Goal: Navigation & Orientation: Find specific page/section

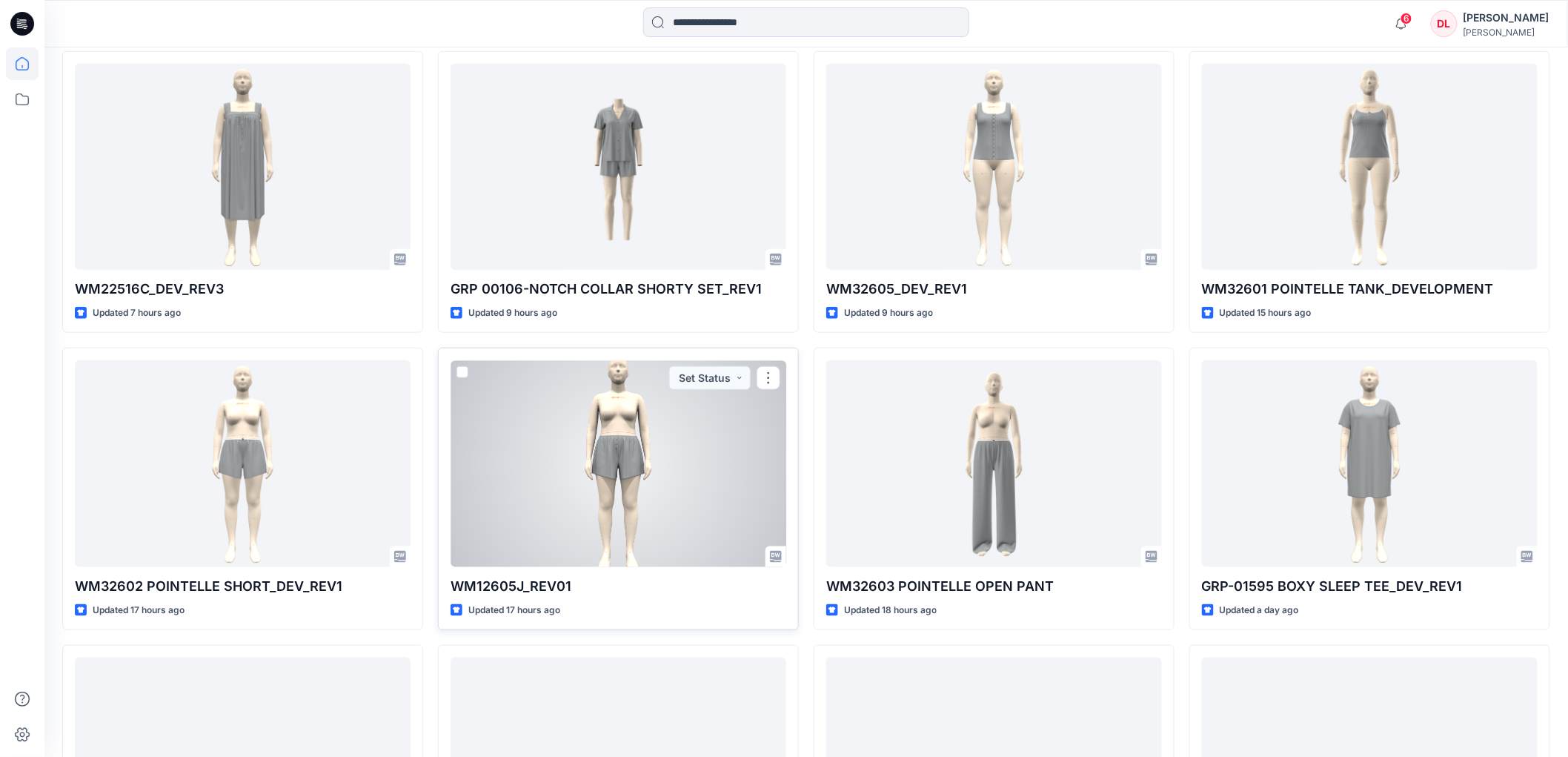
scroll to position [736, 0]
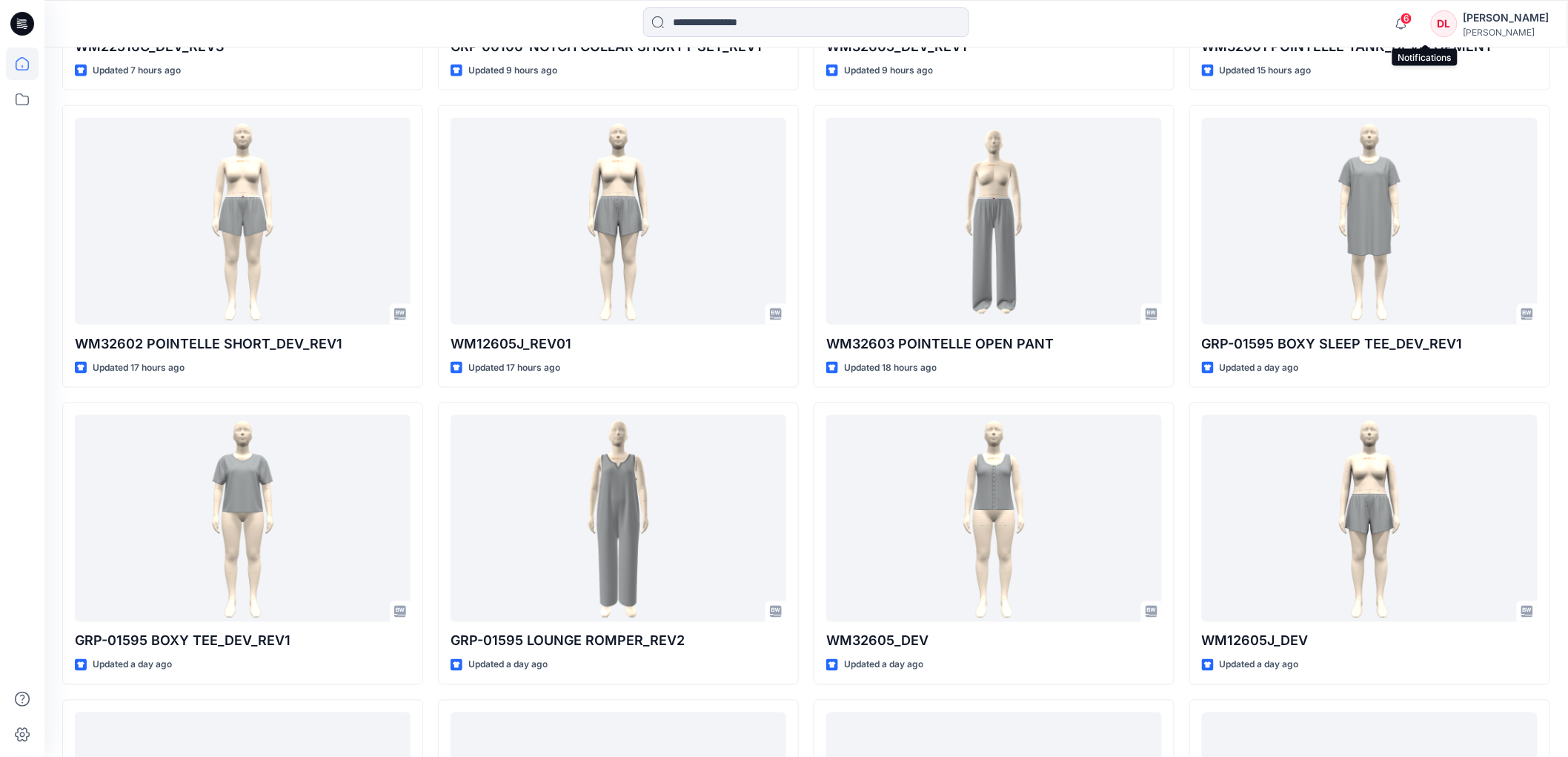
click at [1413, 19] on span "6" at bounding box center [1406, 19] width 12 height 12
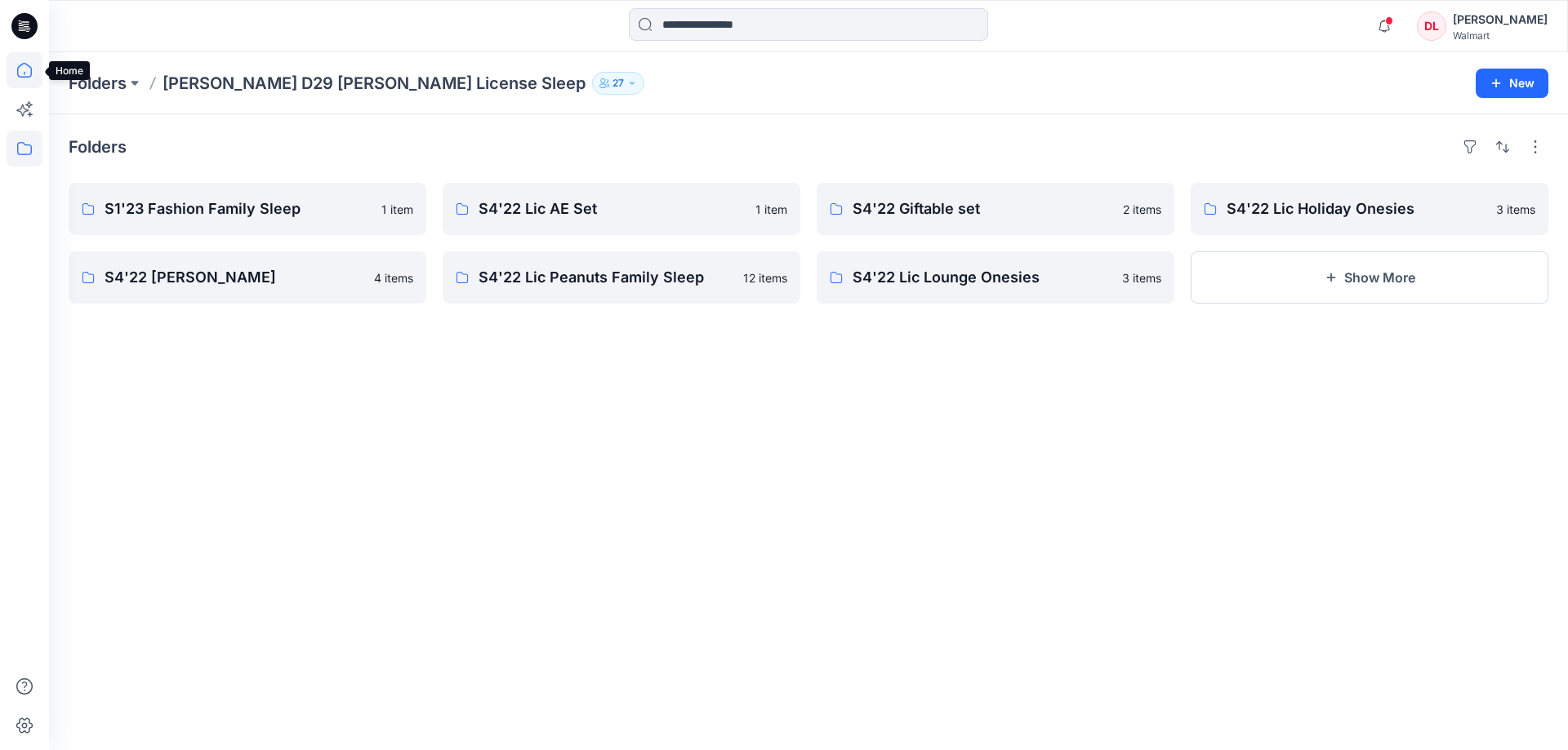
click at [31, 70] on icon at bounding box center [24, 70] width 14 height 14
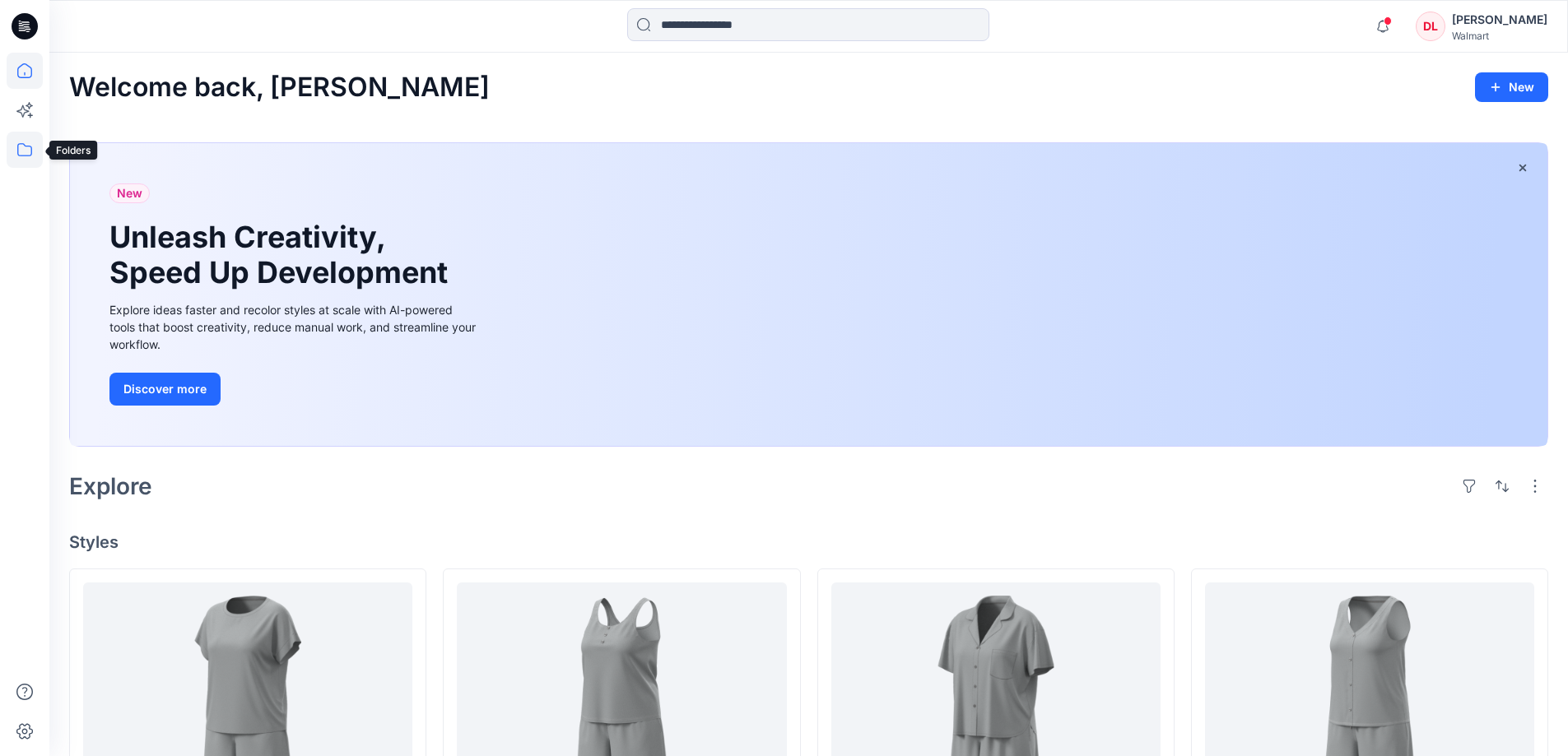
click at [20, 152] on icon at bounding box center [24, 150] width 36 height 36
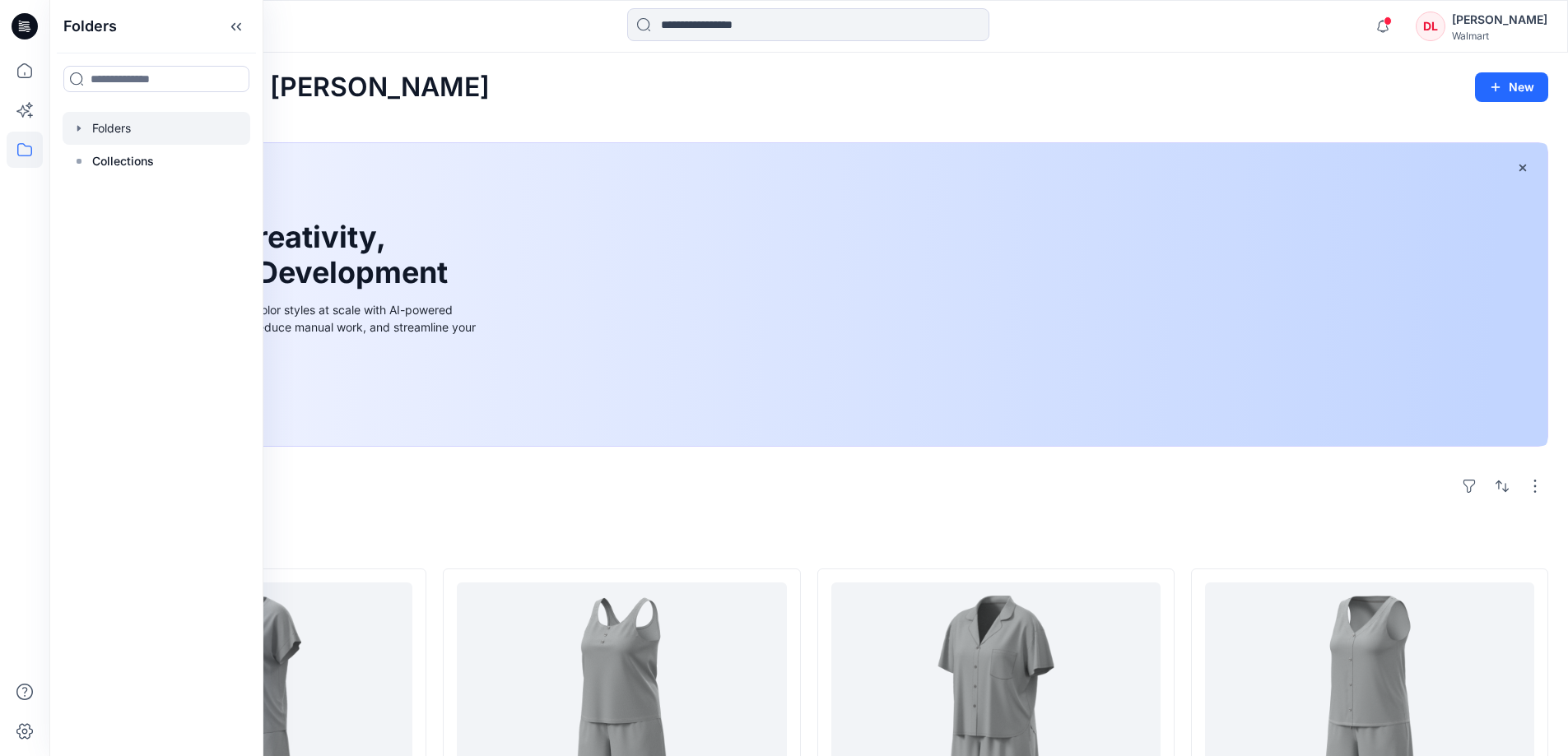
click at [122, 132] on div at bounding box center [156, 128] width 188 height 33
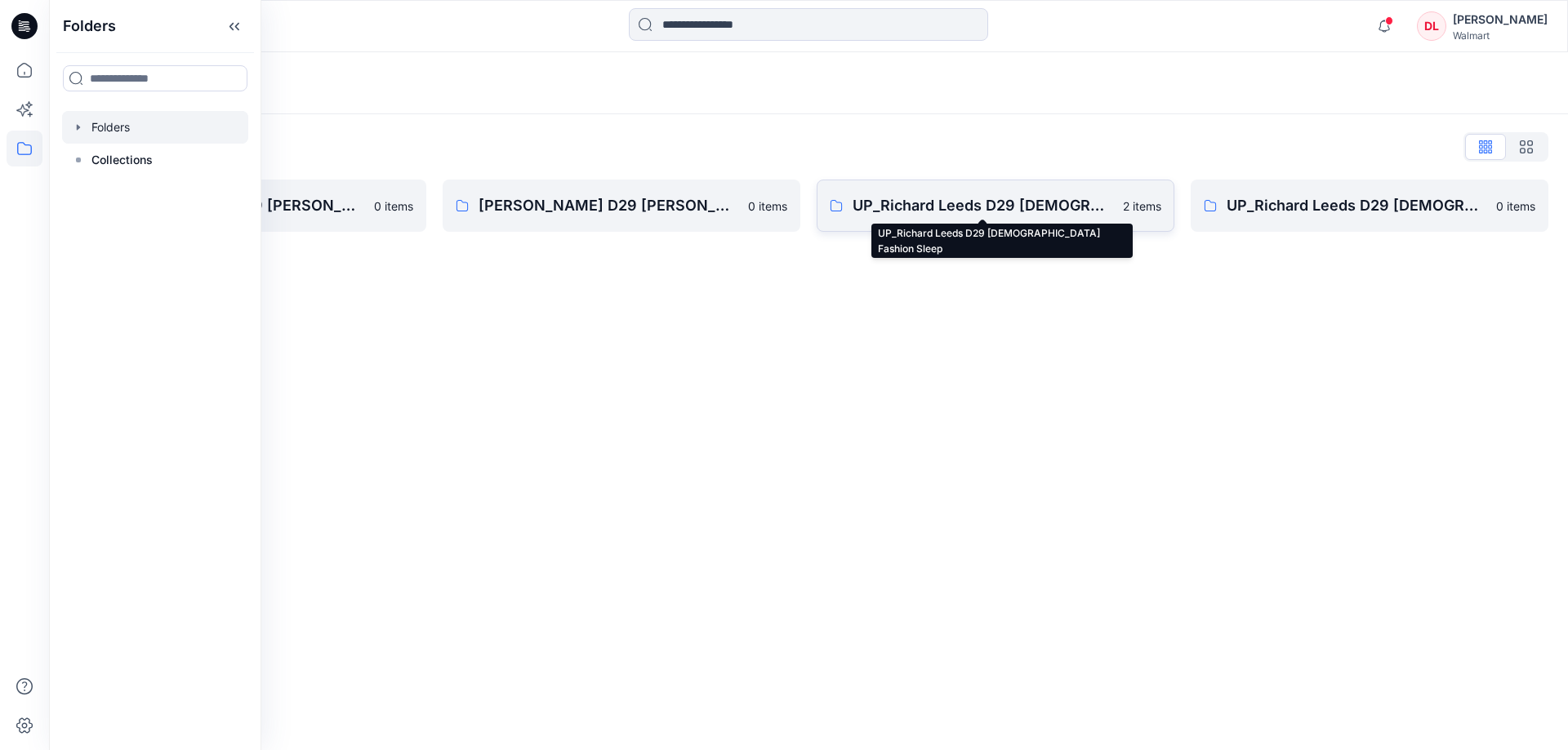
click at [951, 216] on p "UP_Richard Leeds D29 Ladies Fashion Sleep" at bounding box center [983, 206] width 260 height 23
